Goal: Find contact information: Find contact information

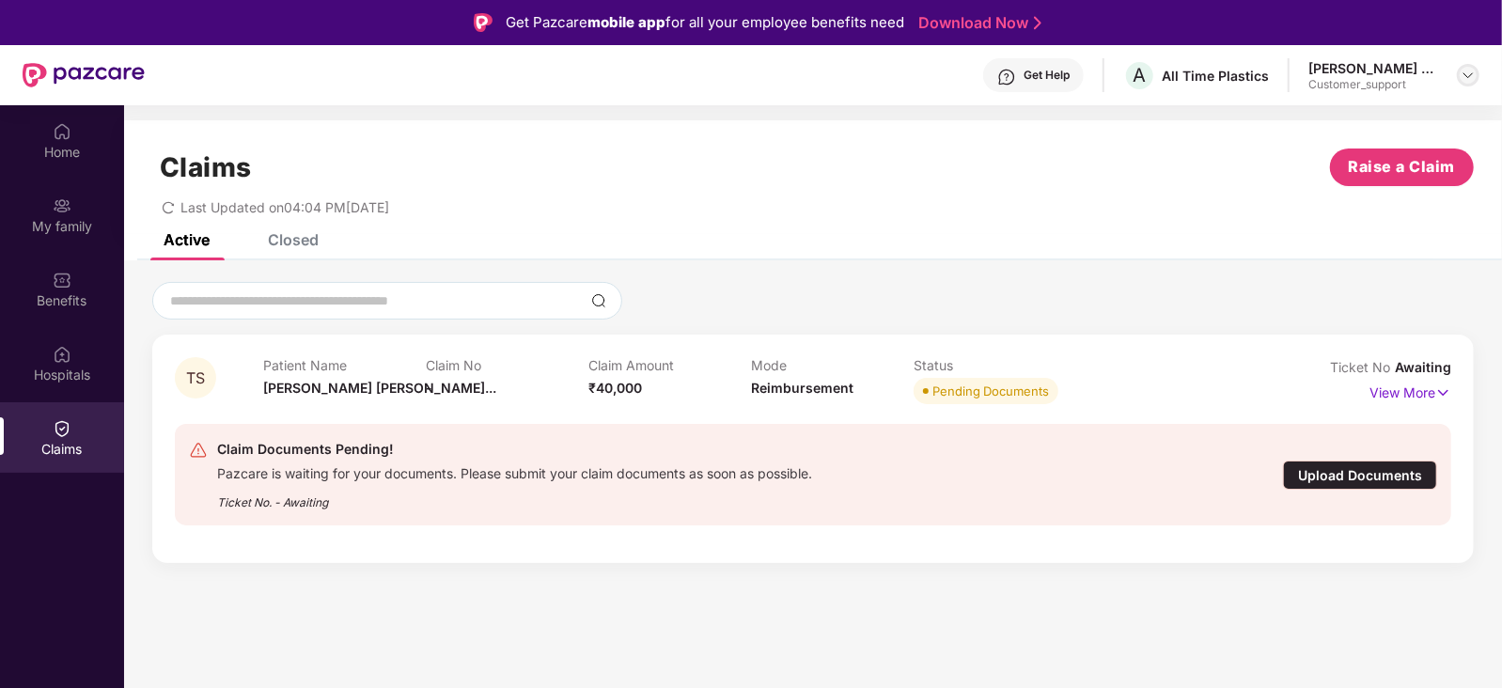
click at [1473, 73] on img at bounding box center [1467, 75] width 15 height 15
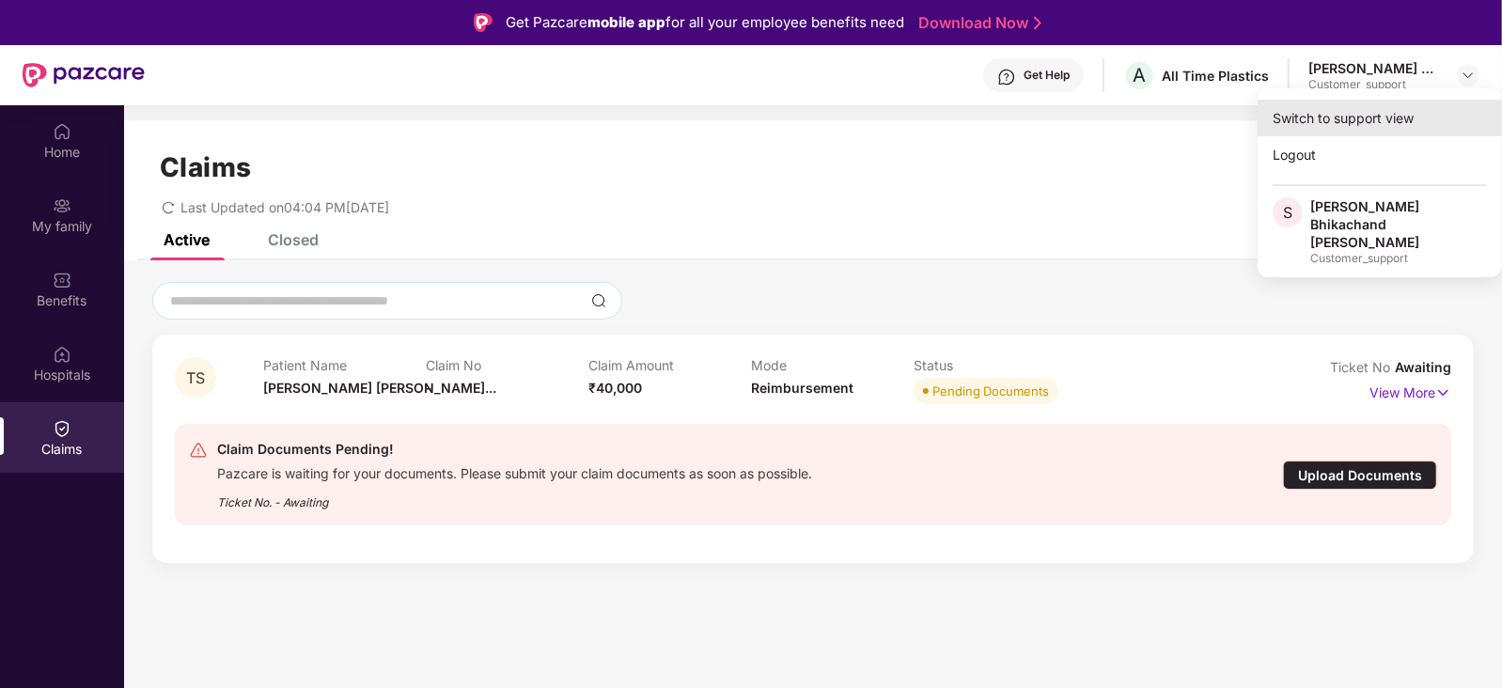
click at [1328, 119] on div "Switch to support view" at bounding box center [1379, 118] width 244 height 37
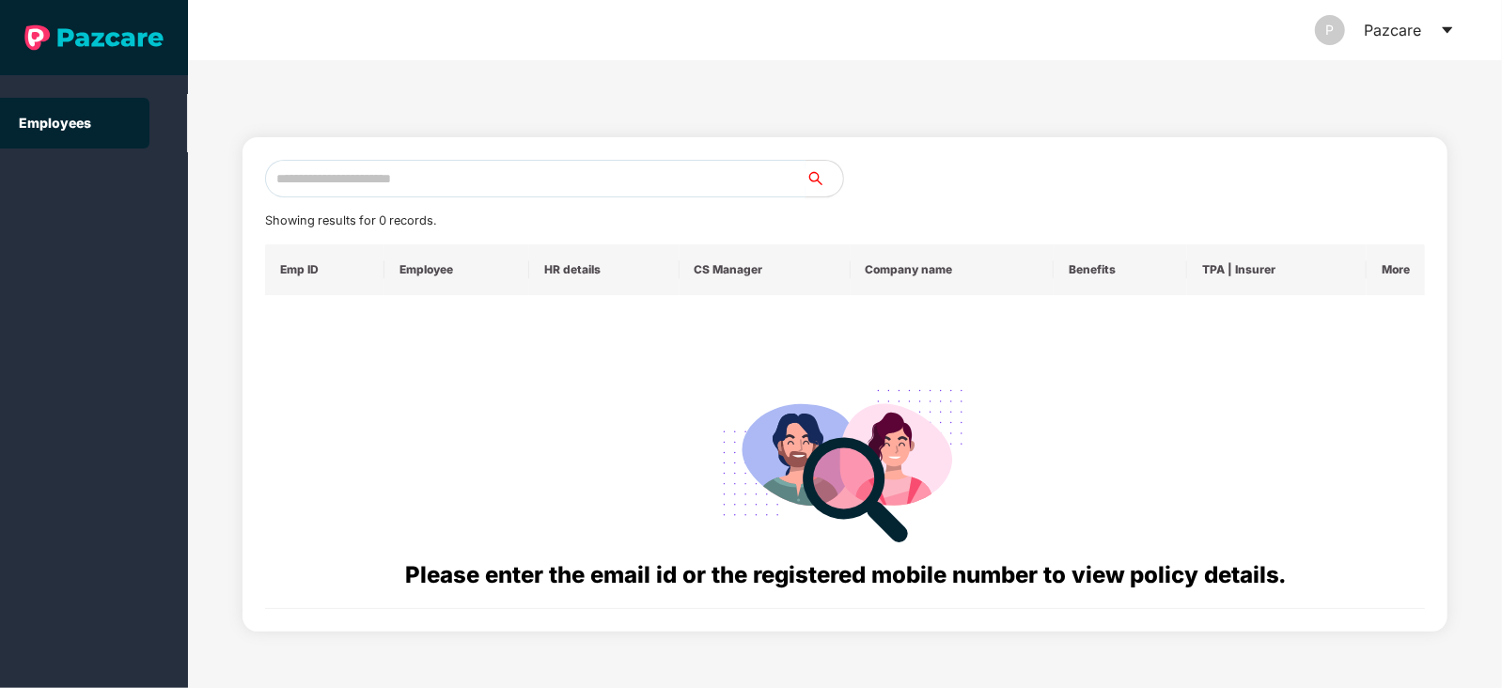
click at [564, 176] on input "text" at bounding box center [535, 179] width 540 height 38
paste input "**********"
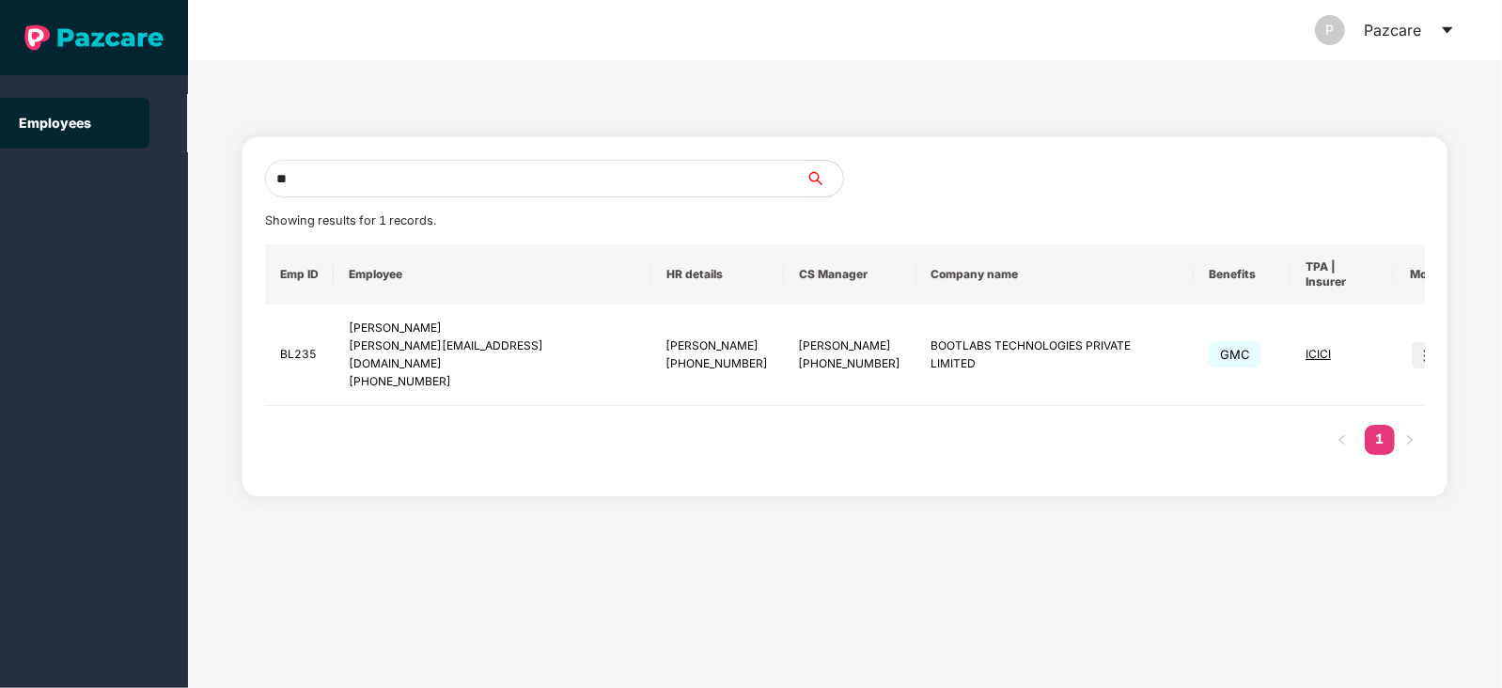
type input "*"
paste input "**********"
type input "**********"
drag, startPoint x: 542, startPoint y: 335, endPoint x: 352, endPoint y: 335, distance: 189.8
click at [352, 335] on td "[PERSON_NAME] [PERSON_NAME][EMAIL_ADDRESS][DOMAIN_NAME] [PHONE_NUMBER]" at bounding box center [492, 354] width 317 height 101
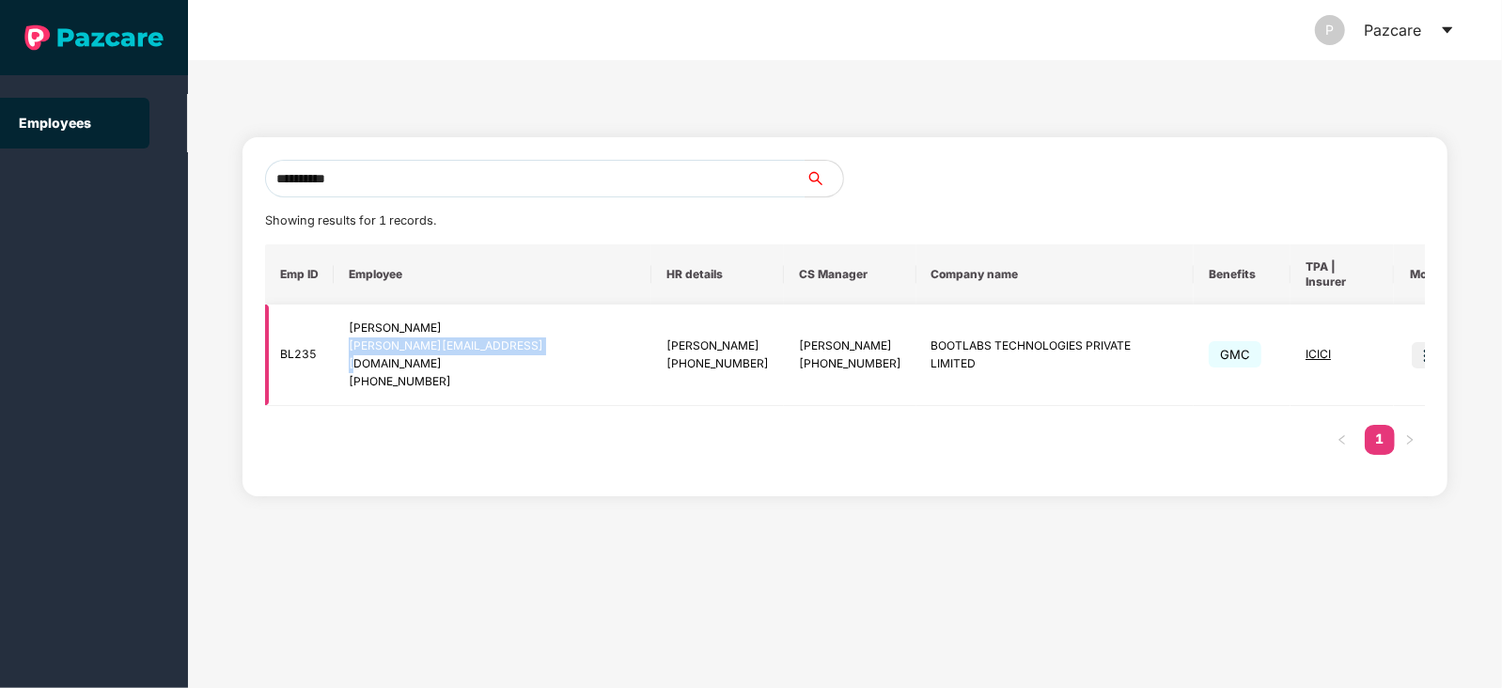
copy div "[PERSON_NAME][EMAIL_ADDRESS][DOMAIN_NAME]"
click at [433, 176] on input "**********" at bounding box center [535, 179] width 540 height 38
paste input "**********"
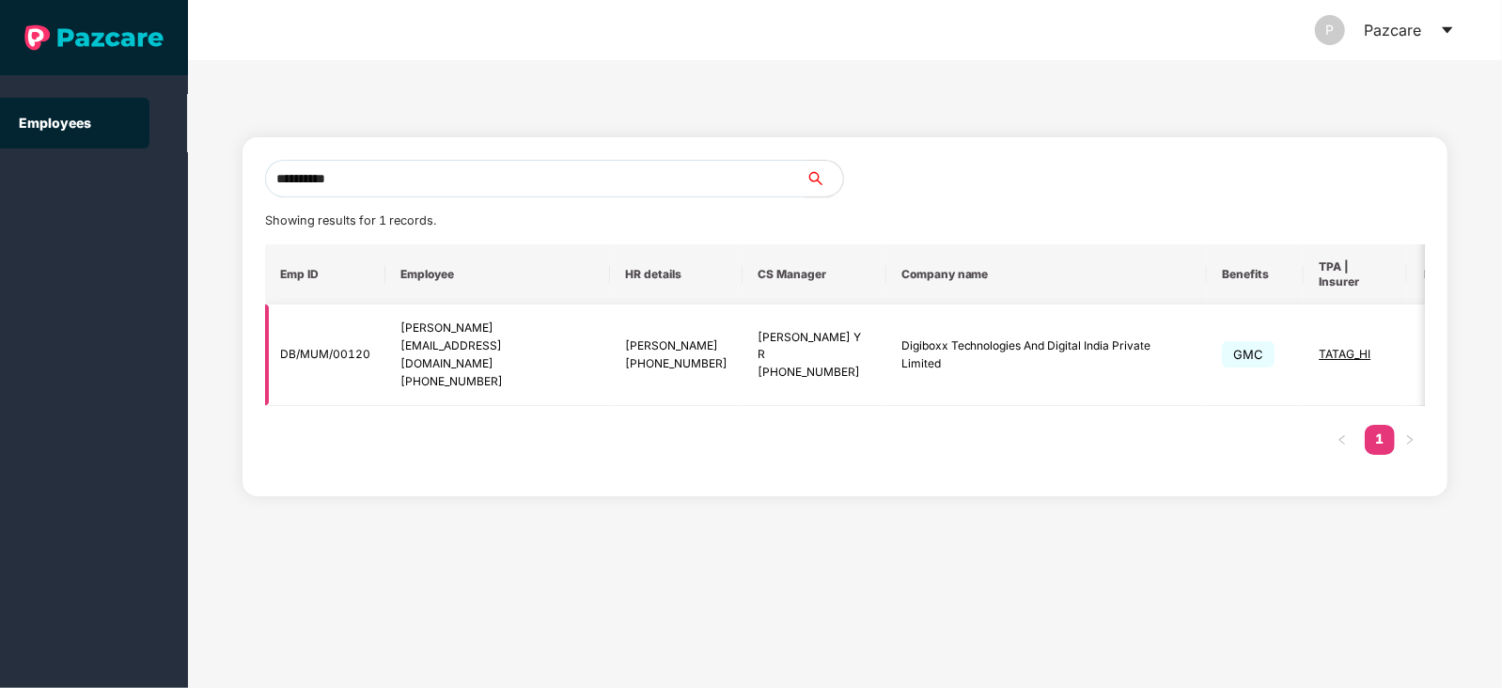
scroll to position [0, 5]
type input "**********"
click at [1421, 342] on img at bounding box center [1434, 355] width 26 height 26
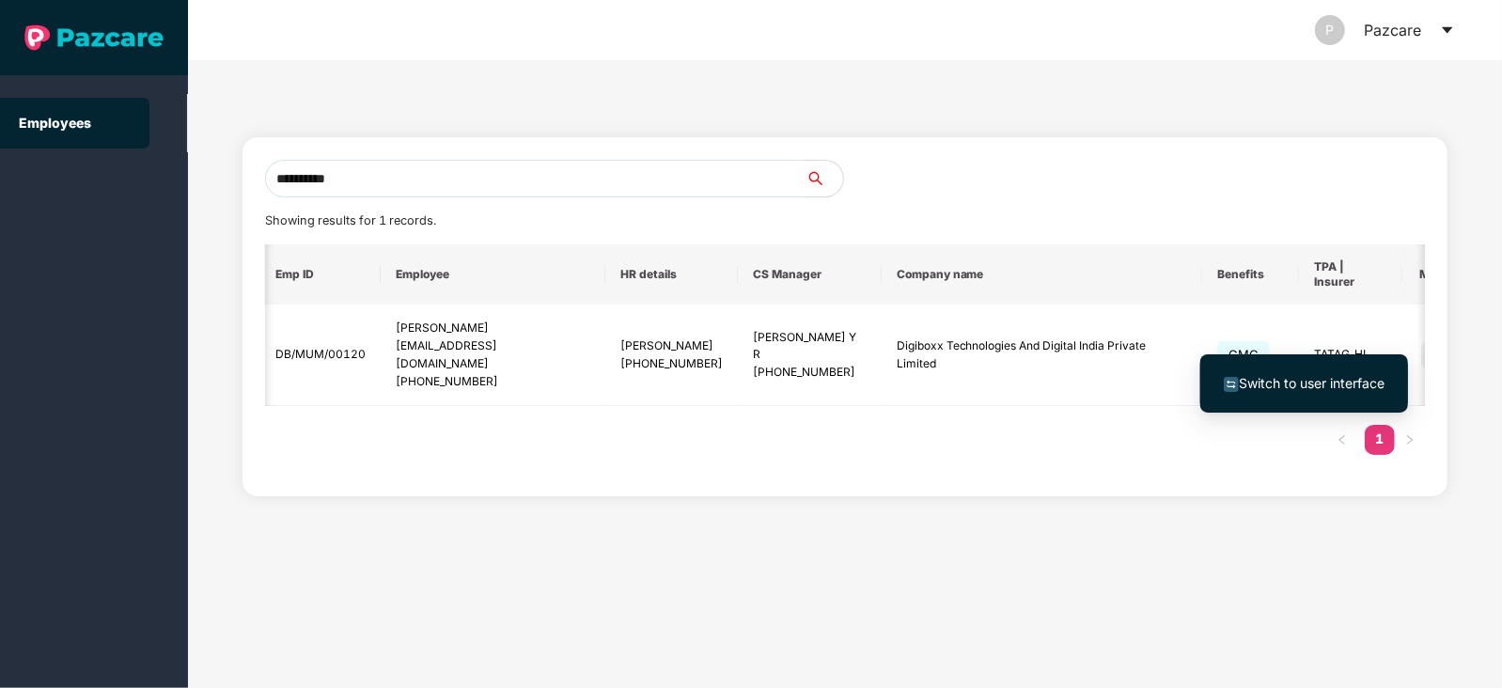
click at [1342, 373] on span "Switch to user interface" at bounding box center [1304, 383] width 161 height 21
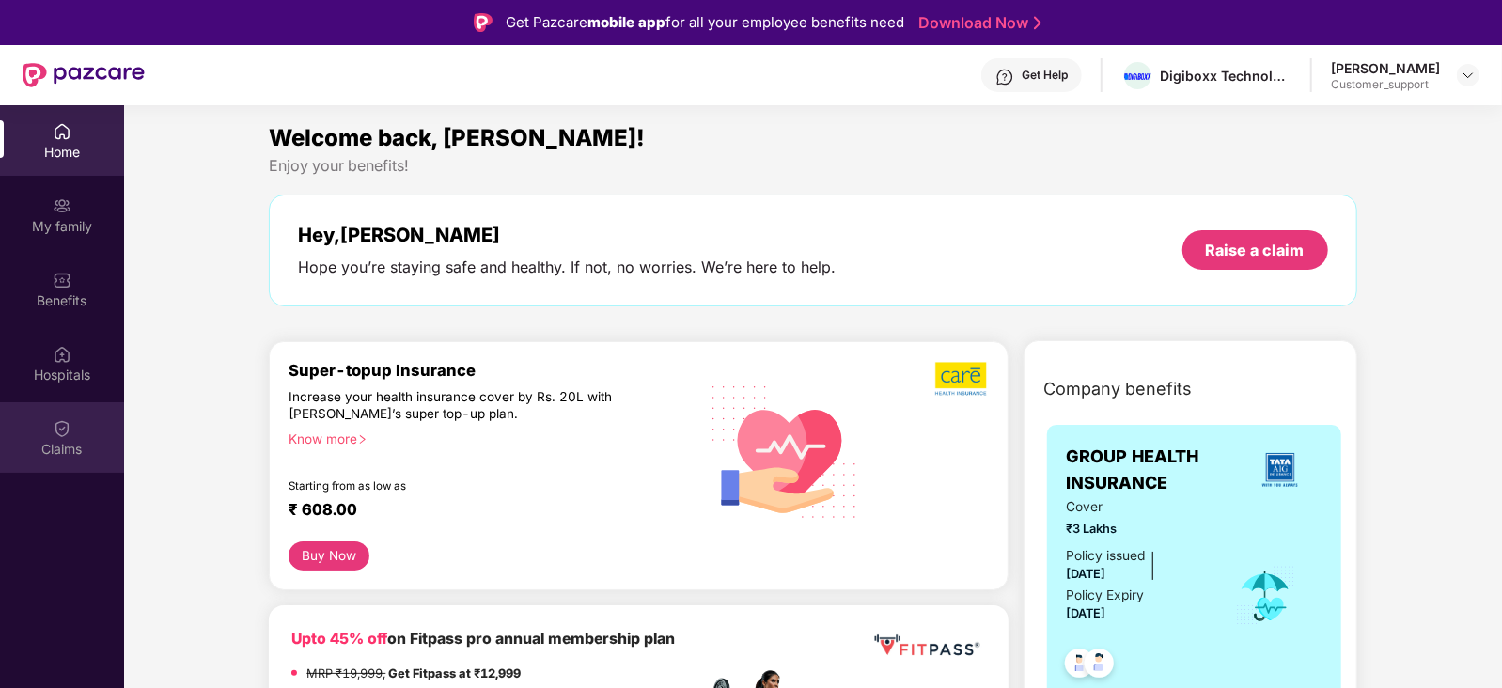
click at [76, 444] on div "Claims" at bounding box center [62, 449] width 124 height 19
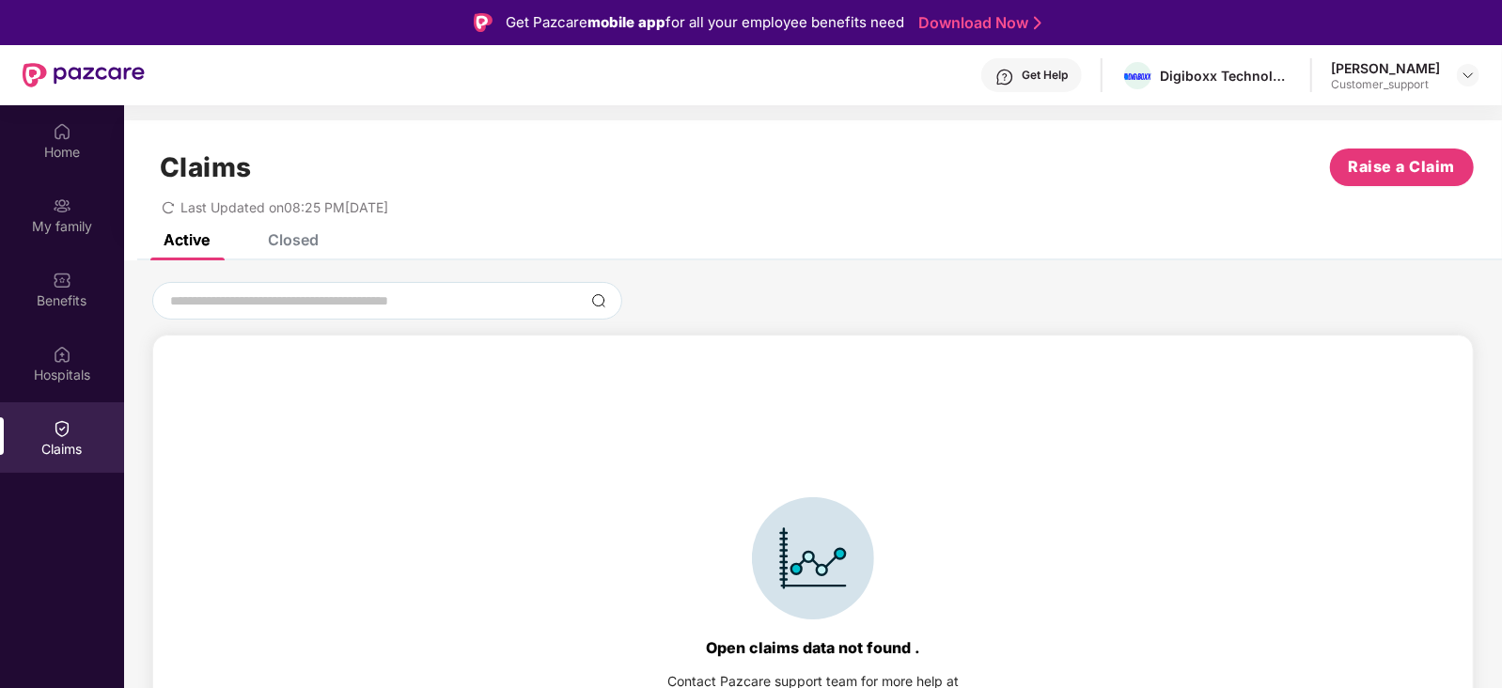
click at [283, 237] on div "Closed" at bounding box center [293, 239] width 51 height 19
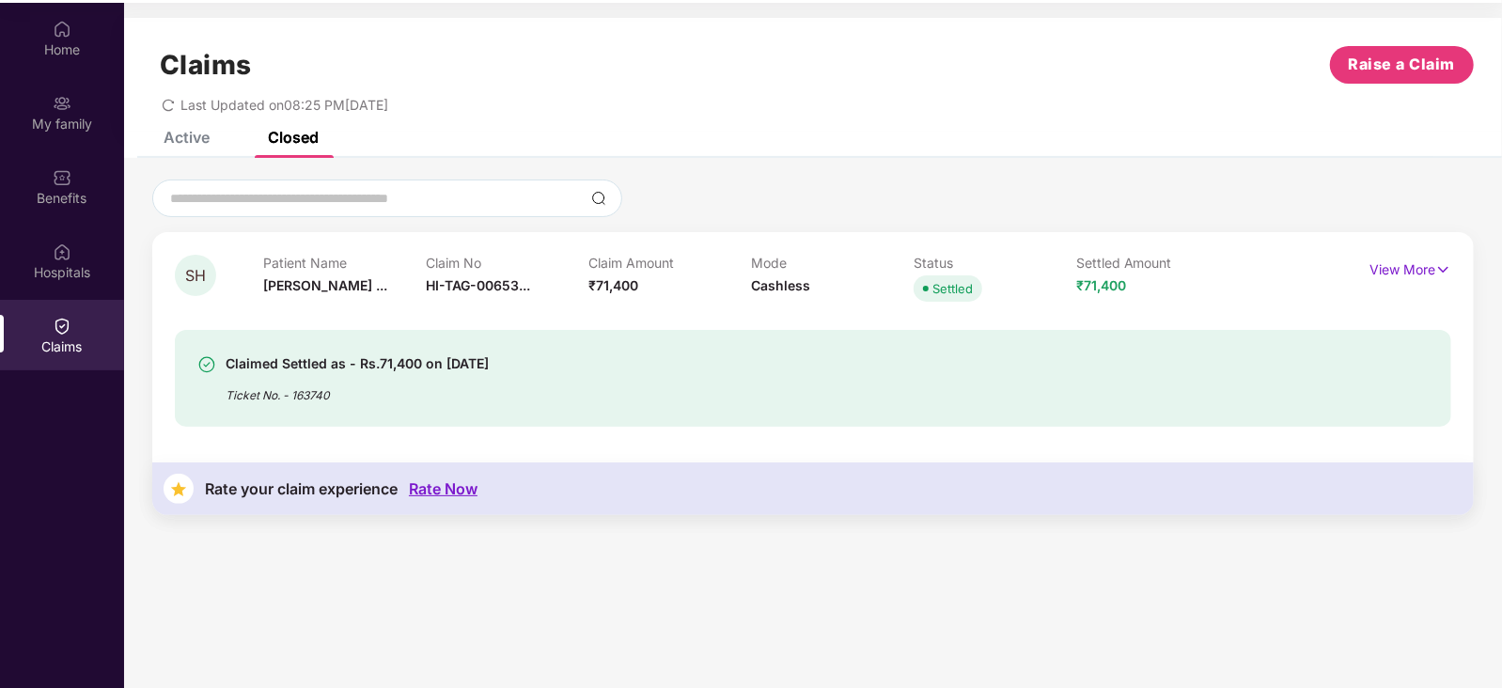
scroll to position [0, 0]
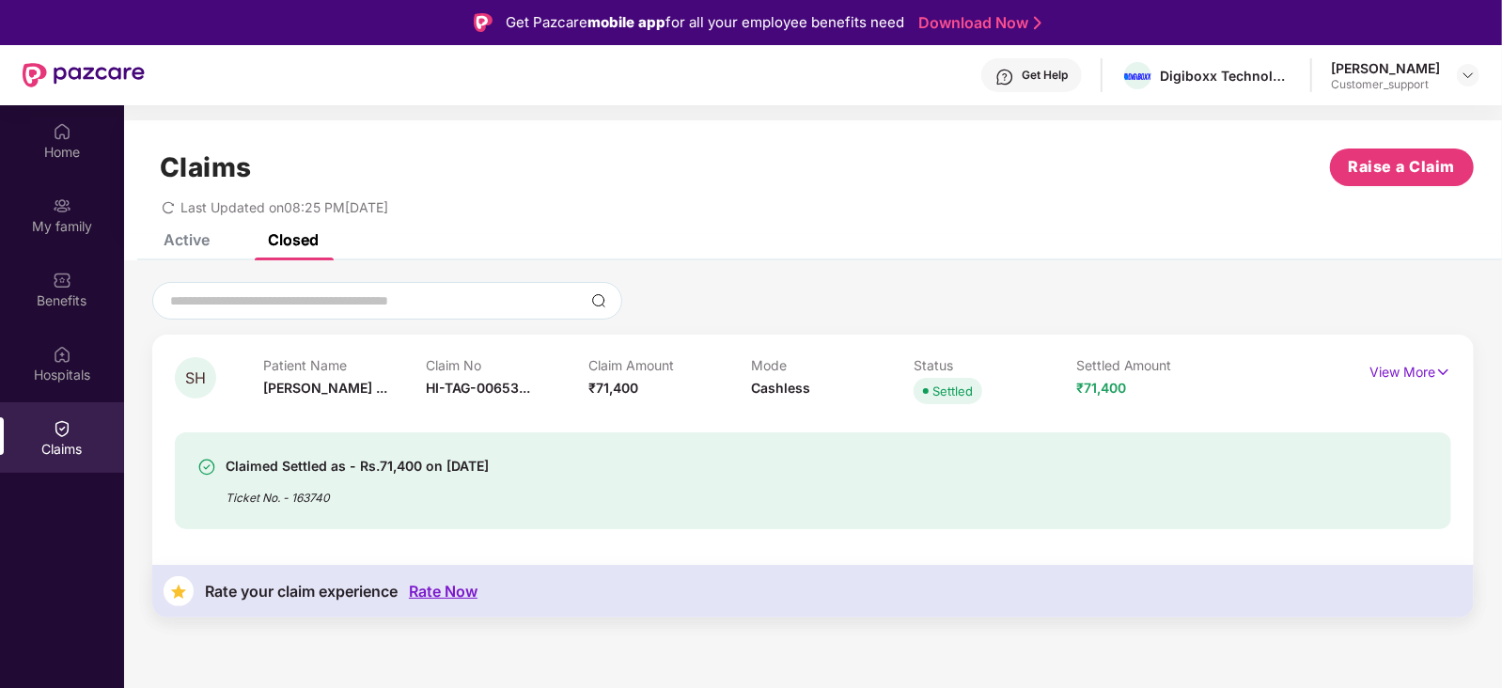
click at [188, 235] on div "Active" at bounding box center [187, 239] width 46 height 19
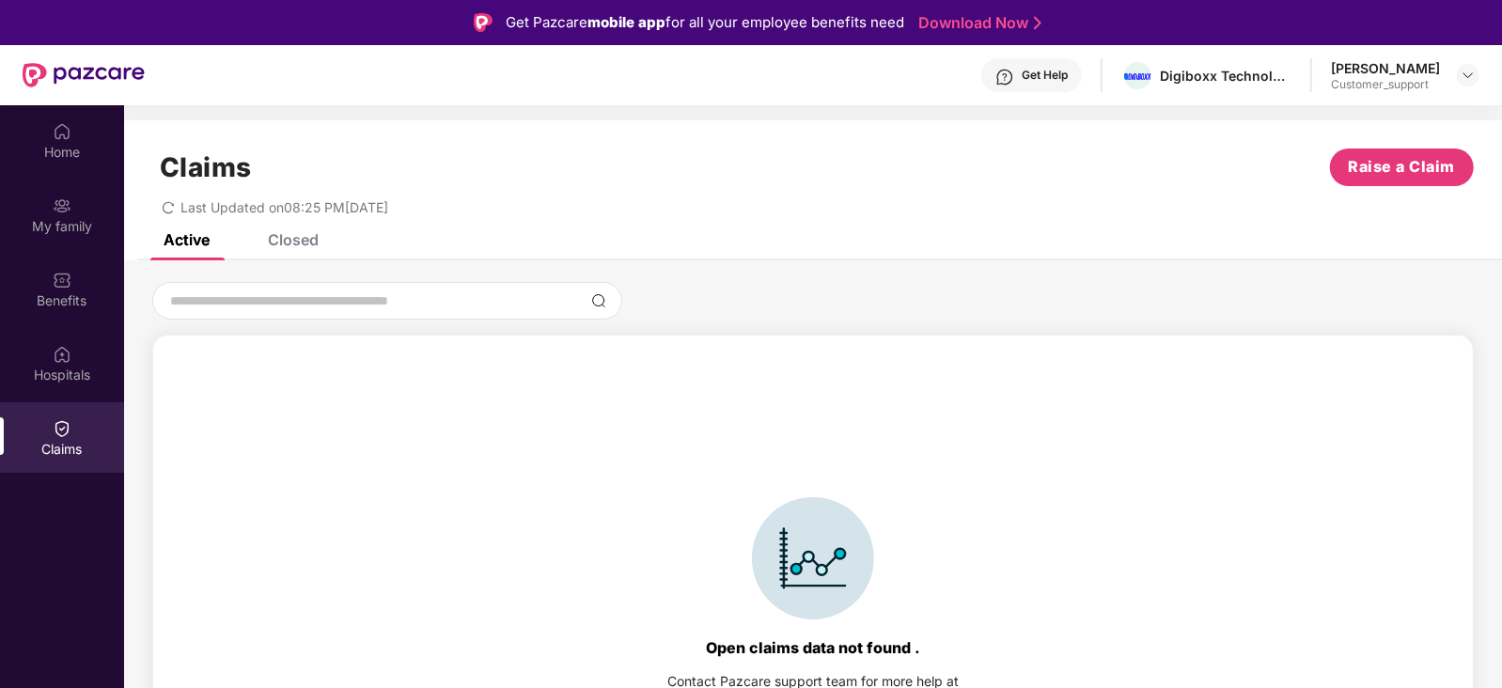
click at [289, 246] on div "Closed" at bounding box center [293, 239] width 51 height 19
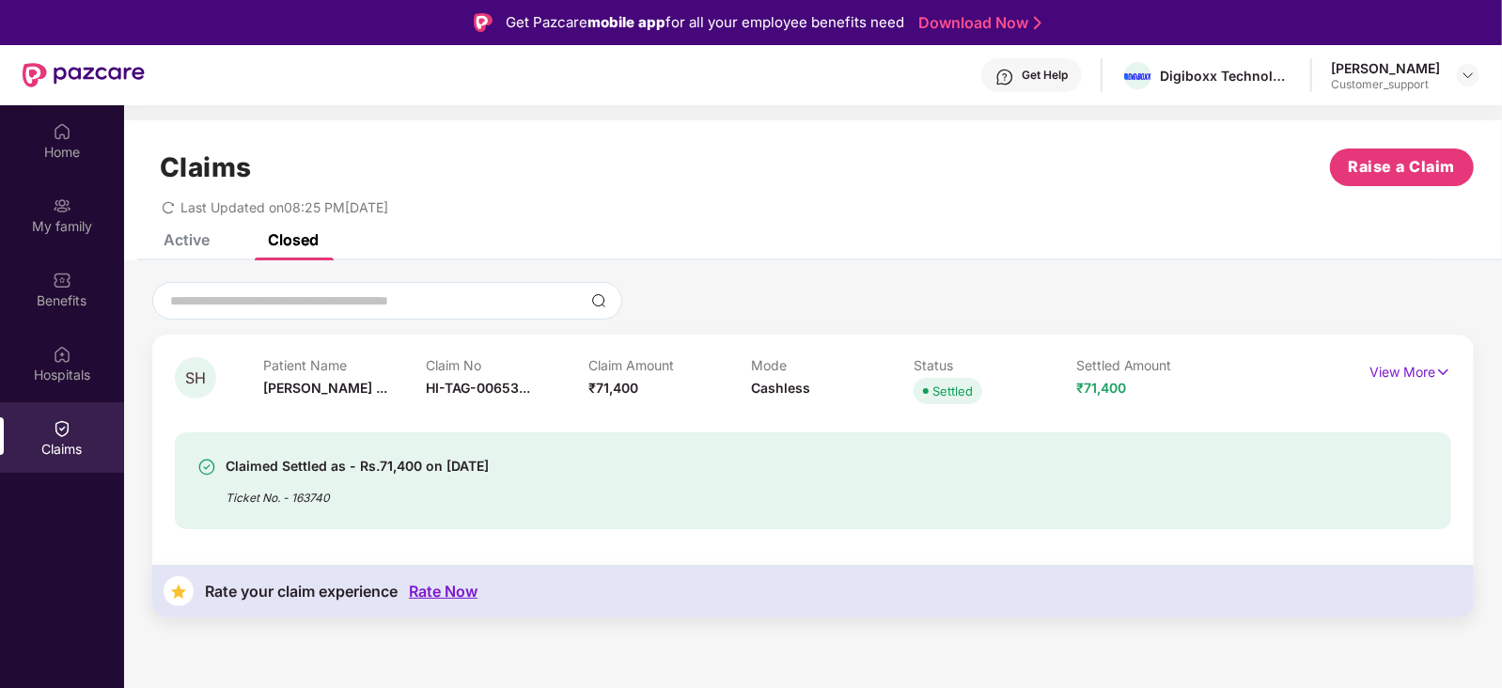
click at [193, 242] on div "Active" at bounding box center [187, 239] width 46 height 19
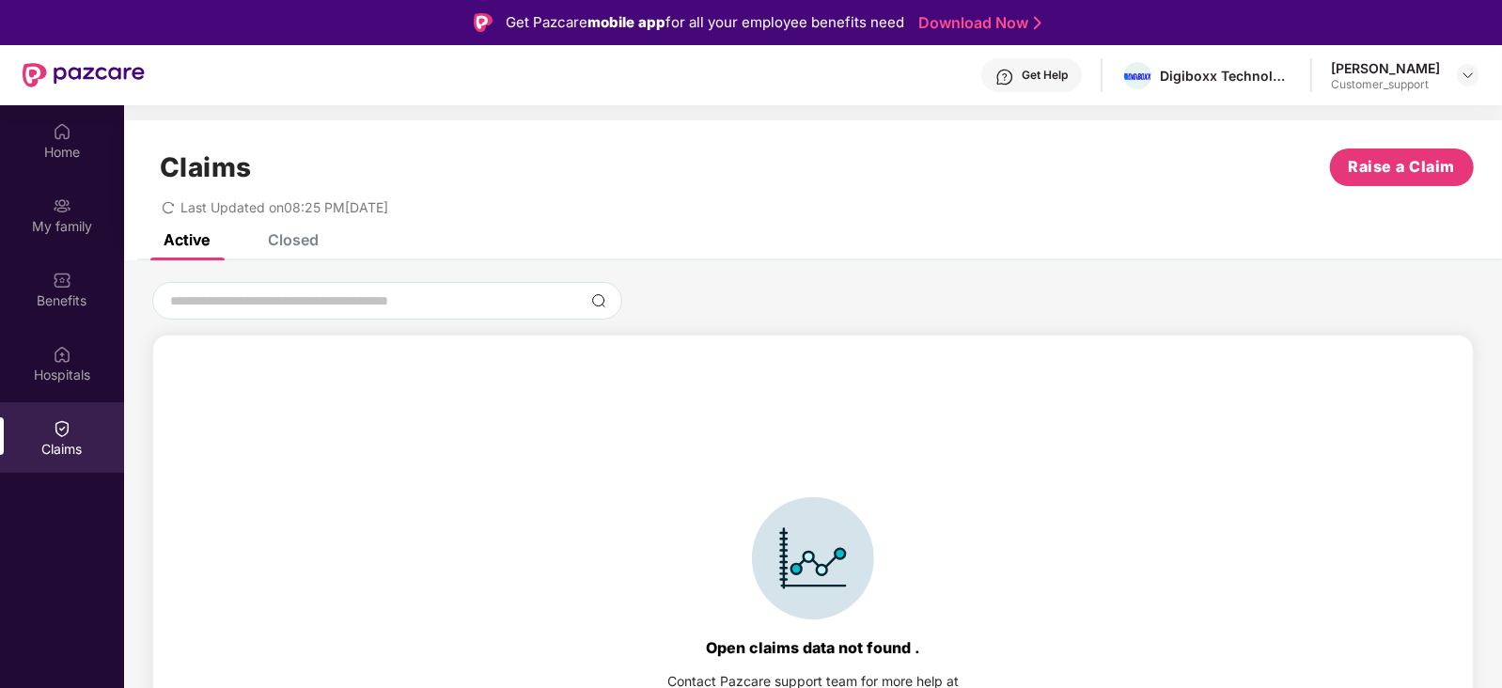
click at [292, 237] on div "Closed" at bounding box center [293, 239] width 51 height 19
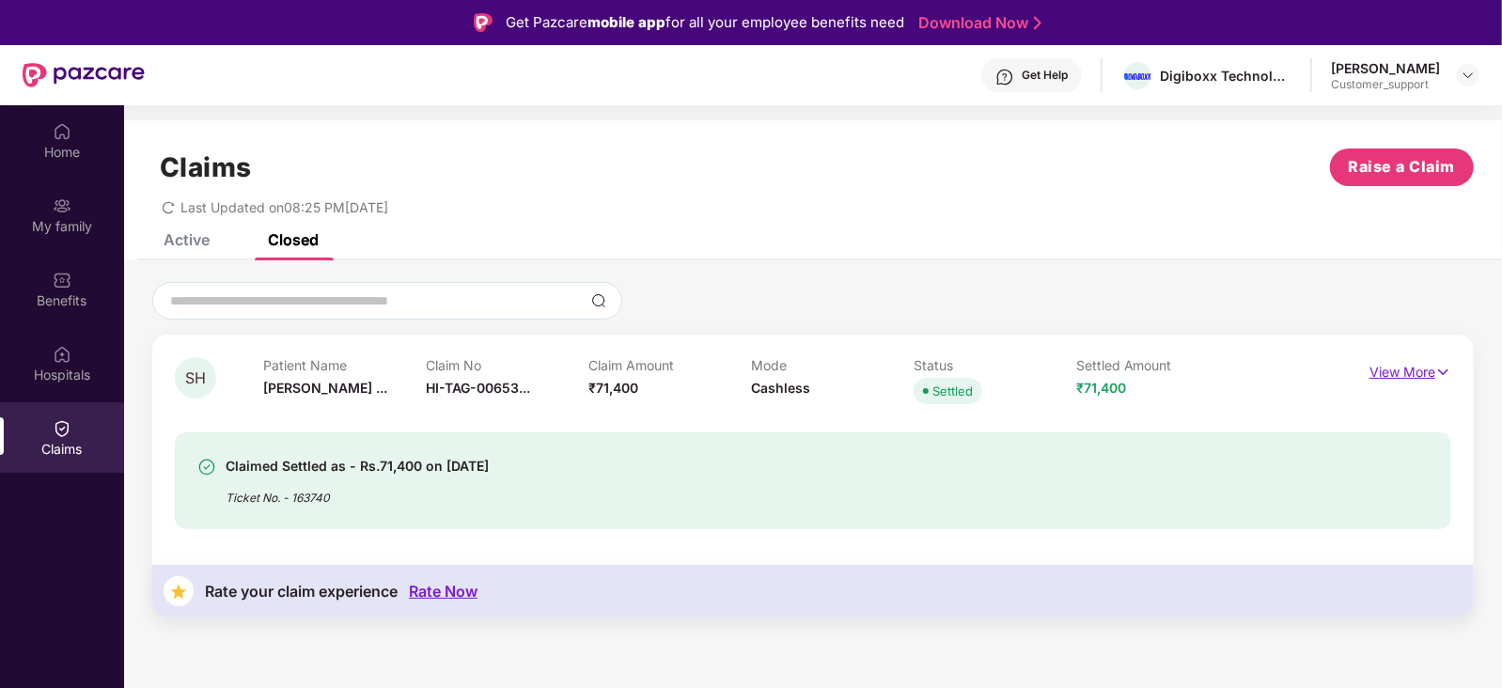
click at [1414, 363] on p "View More" at bounding box center [1410, 369] width 82 height 25
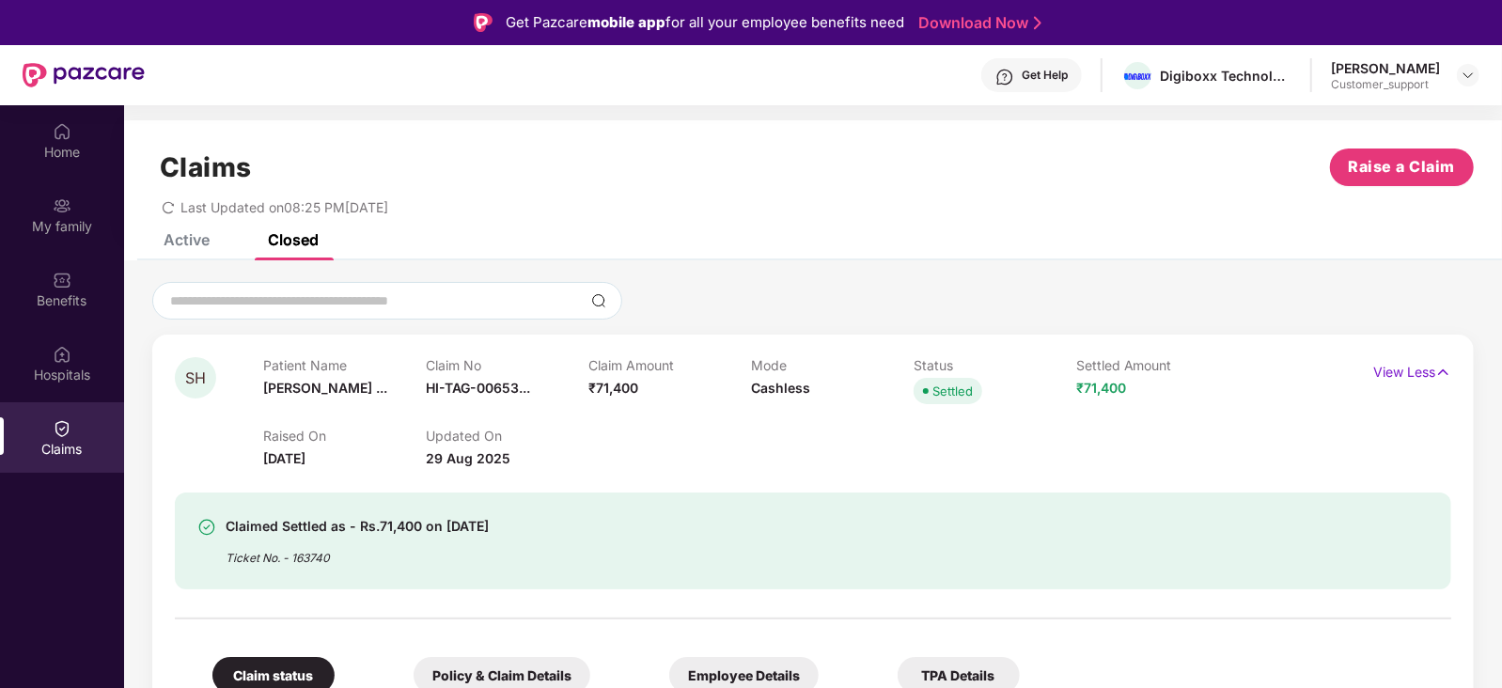
click at [169, 233] on div "Active" at bounding box center [187, 239] width 46 height 19
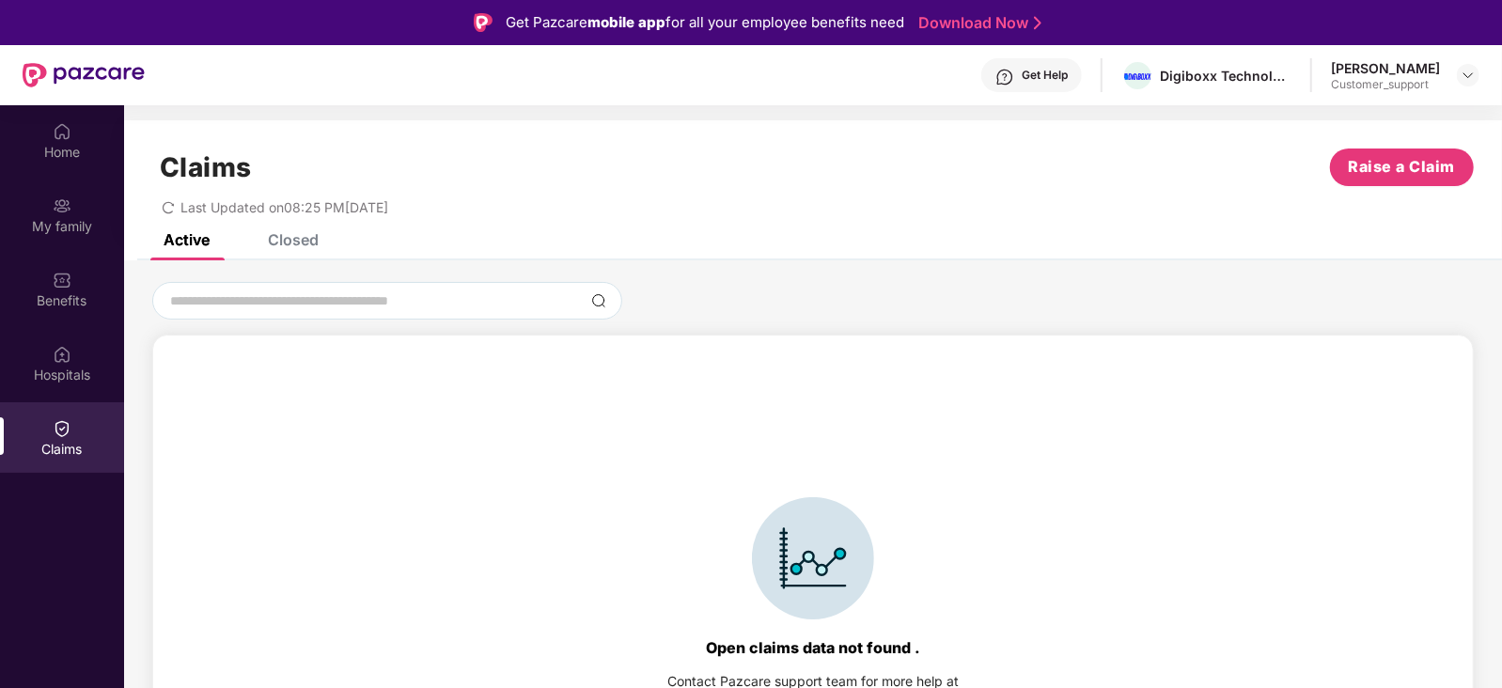
click at [272, 246] on div "Closed" at bounding box center [293, 239] width 51 height 19
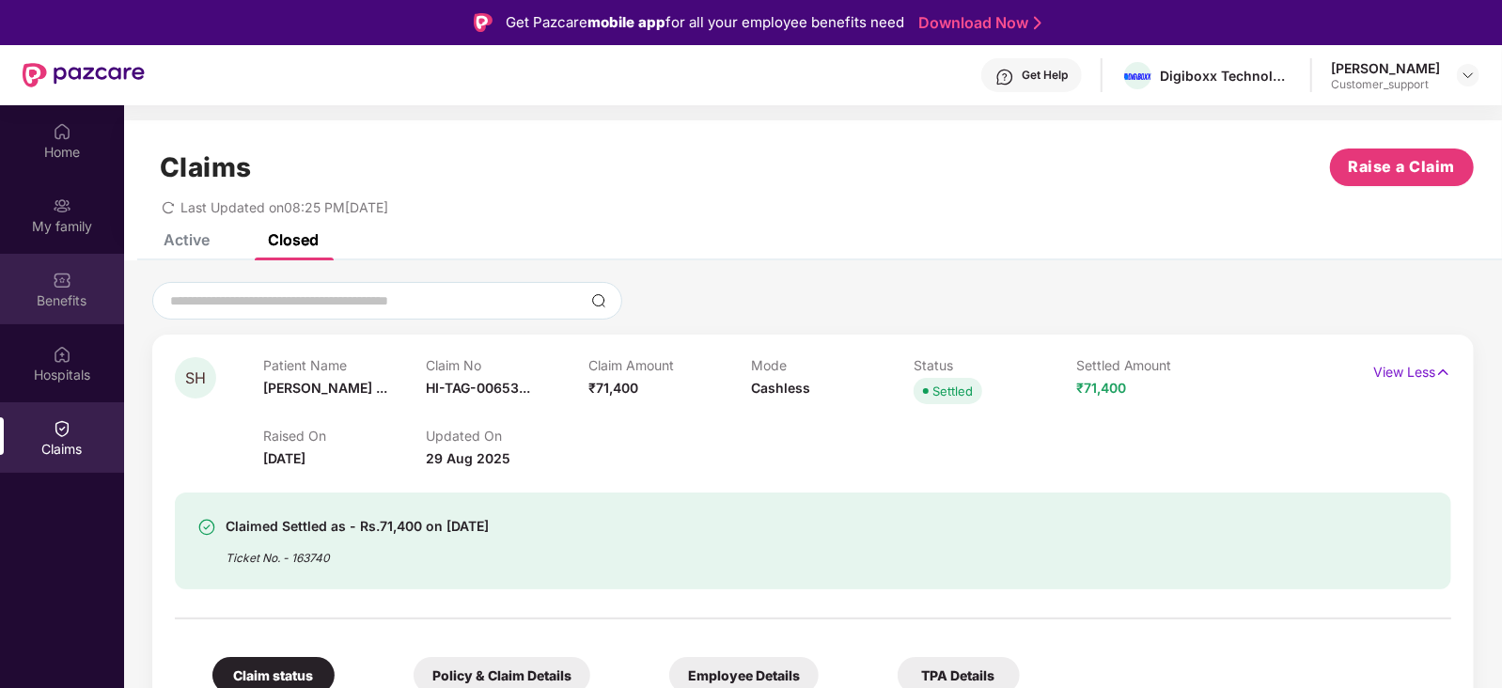
click at [80, 284] on div "Benefits" at bounding box center [62, 289] width 124 height 70
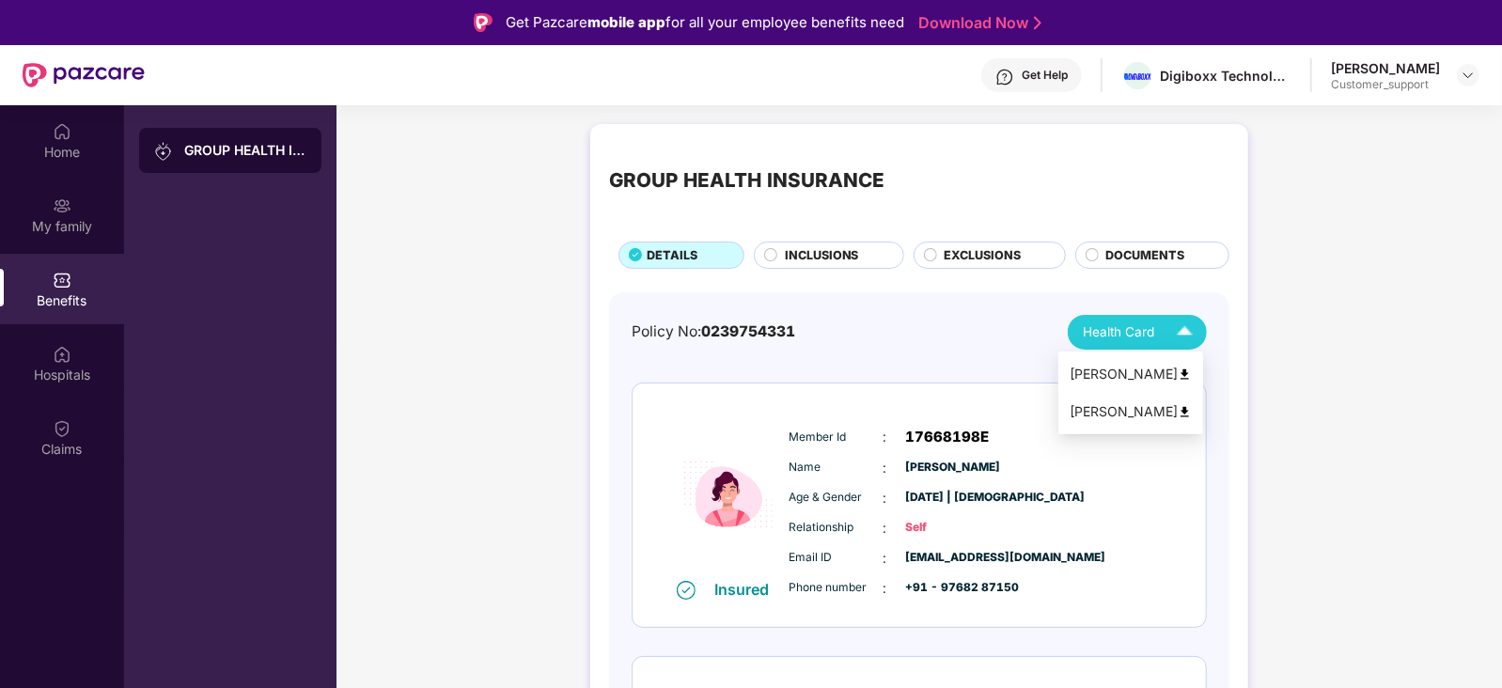
click at [1138, 378] on div "[PERSON_NAME]" at bounding box center [1130, 374] width 122 height 21
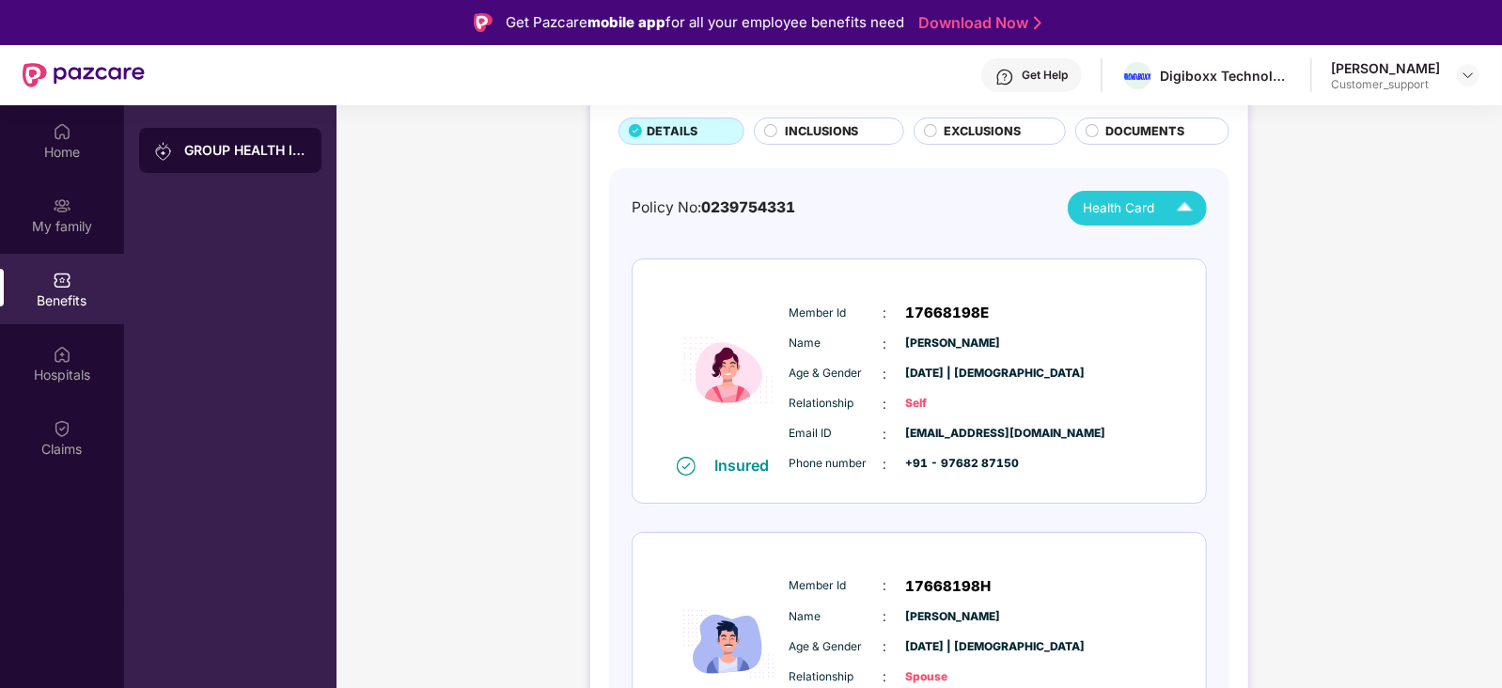
scroll to position [126, 0]
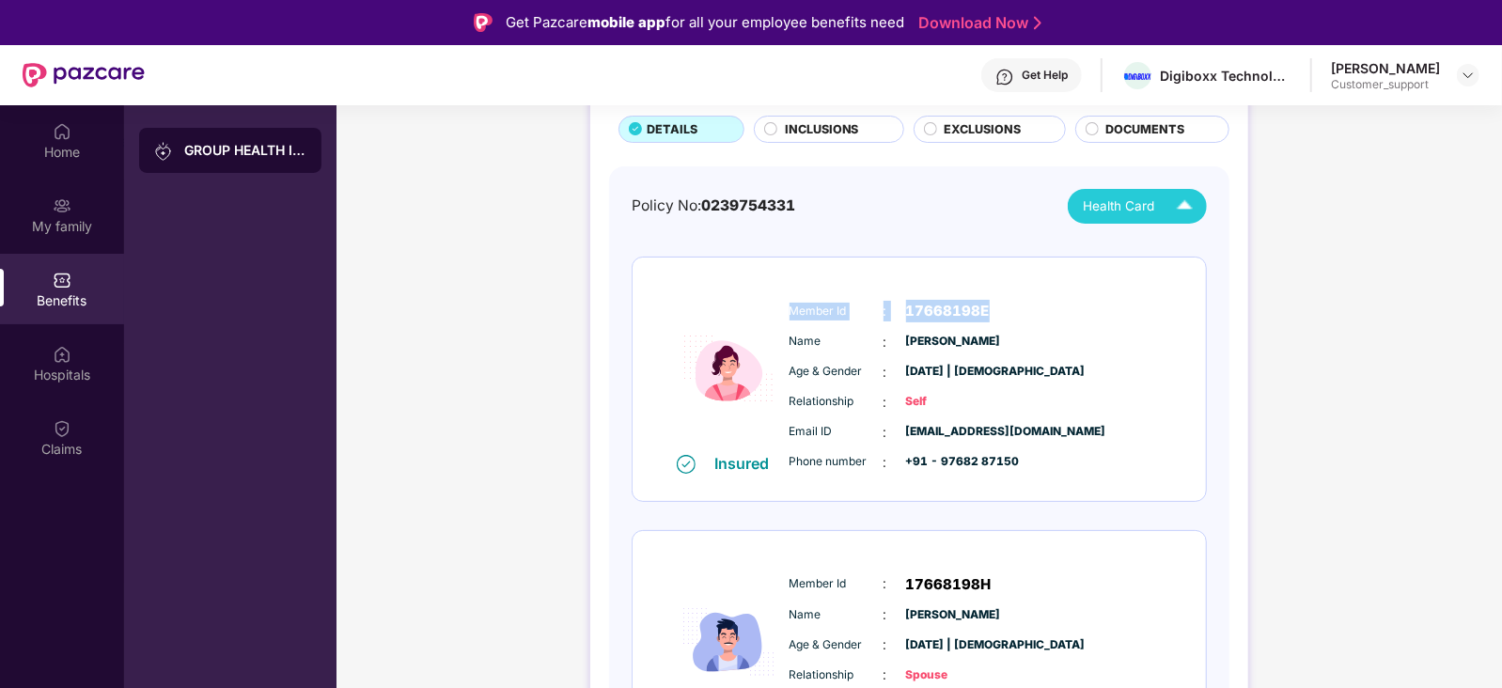
drag, startPoint x: 788, startPoint y: 310, endPoint x: 1014, endPoint y: 294, distance: 227.0
click at [1014, 294] on div "Member Id : 17668198E Name : [PERSON_NAME] Age & Gender : [DATE] | [DEMOGRAPHIC…" at bounding box center [976, 386] width 382 height 192
copy div "Member Id : 17668198E"
drag, startPoint x: 785, startPoint y: 338, endPoint x: 1038, endPoint y: 335, distance: 253.8
click at [1038, 335] on div "Member Id : 17668198E Name : [PERSON_NAME] Age & Gender : [DATE] | [DEMOGRAPHIC…" at bounding box center [976, 386] width 382 height 192
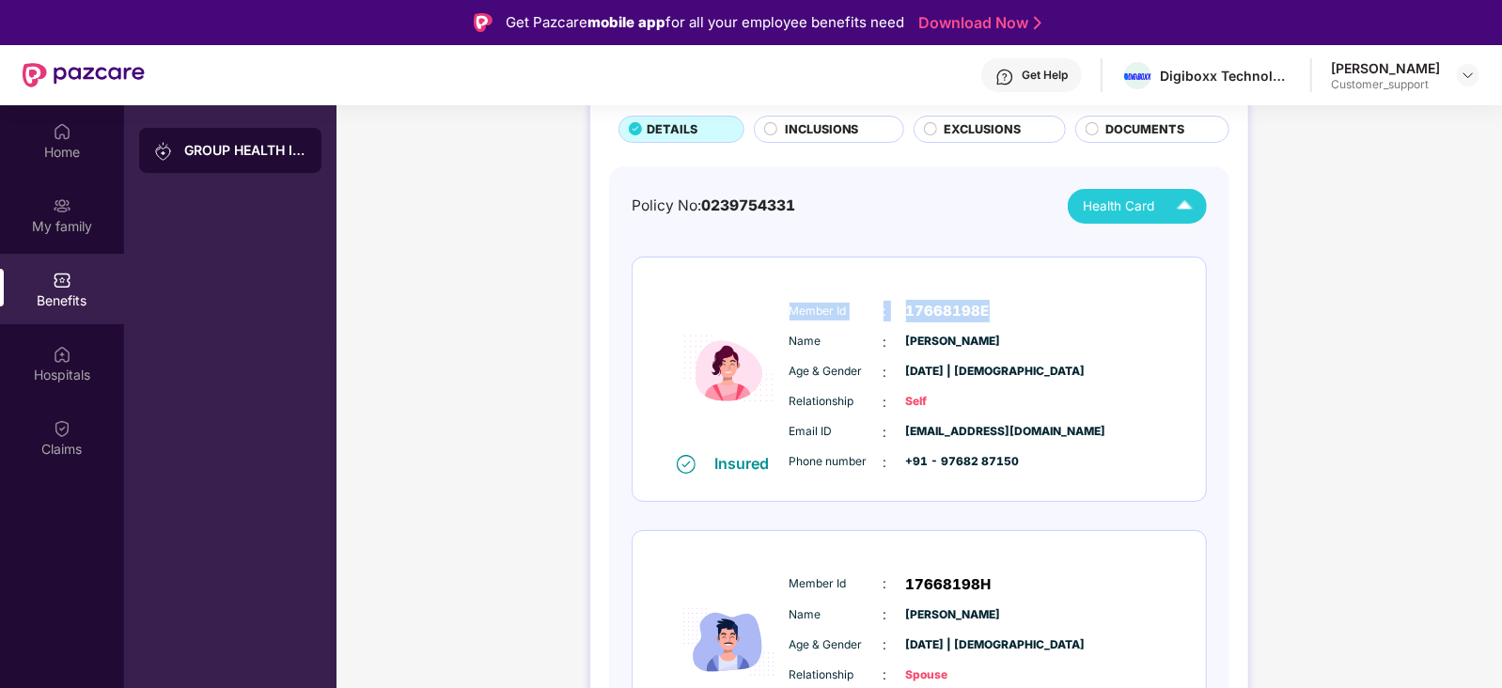
copy div "Name : [PERSON_NAME]"
drag, startPoint x: 784, startPoint y: 429, endPoint x: 1093, endPoint y: 426, distance: 309.2
click at [1093, 426] on div "Email ID : [EMAIL_ADDRESS][DOMAIN_NAME] Phone number : +91 - 97682 87150" at bounding box center [976, 447] width 382 height 51
copy div "Email ID : [EMAIL_ADDRESS][DOMAIN_NAME]"
drag, startPoint x: 794, startPoint y: 466, endPoint x: 947, endPoint y: 461, distance: 153.3
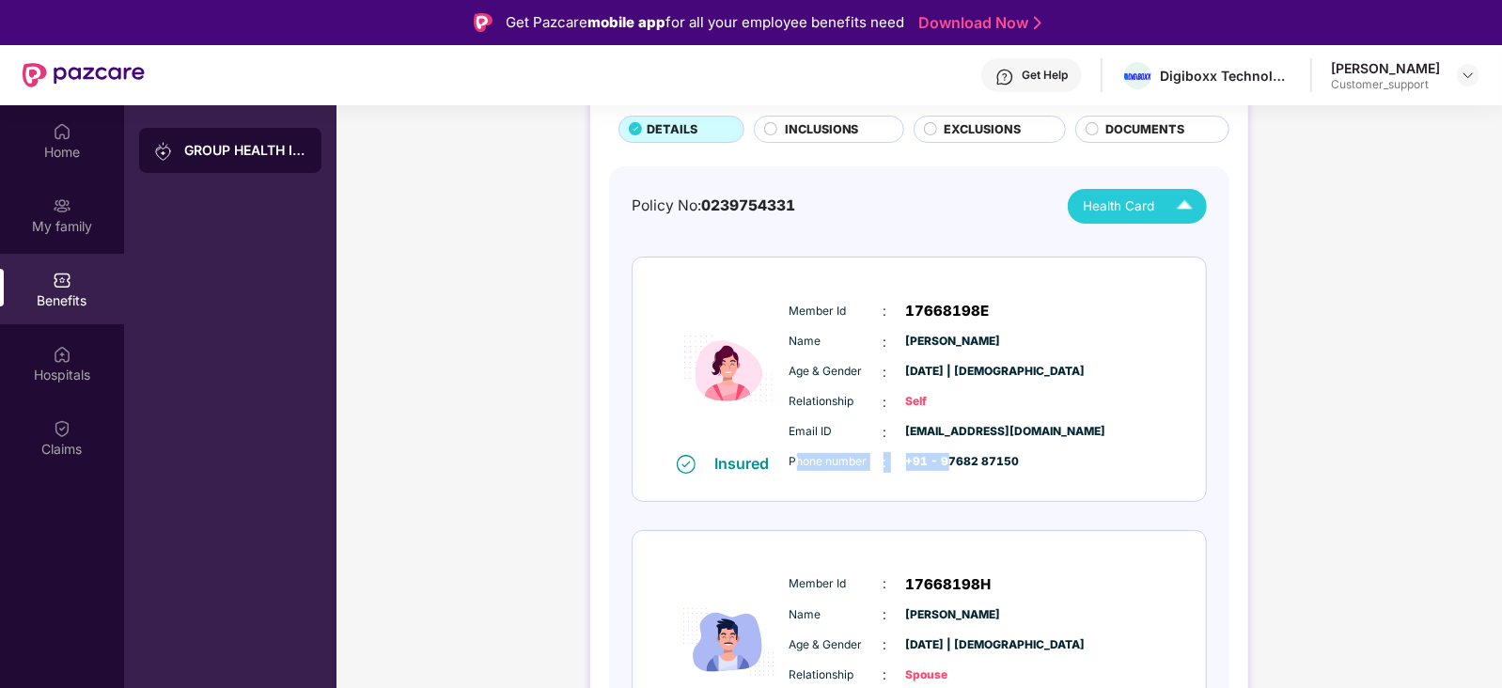
click at [947, 461] on div "Phone number : +91 - 97682 87150" at bounding box center [975, 462] width 373 height 21
click at [790, 460] on span "Phone number" at bounding box center [836, 462] width 94 height 18
drag, startPoint x: 785, startPoint y: 460, endPoint x: 1041, endPoint y: 476, distance: 257.1
click at [1041, 476] on div "Member Id : 17668198E Name : [PERSON_NAME] Age & Gender : [DATE] | [DEMOGRAPHIC…" at bounding box center [976, 386] width 382 height 192
copy div "Phone number : +91 - 97682 87150"
